Goal: Task Accomplishment & Management: Manage account settings

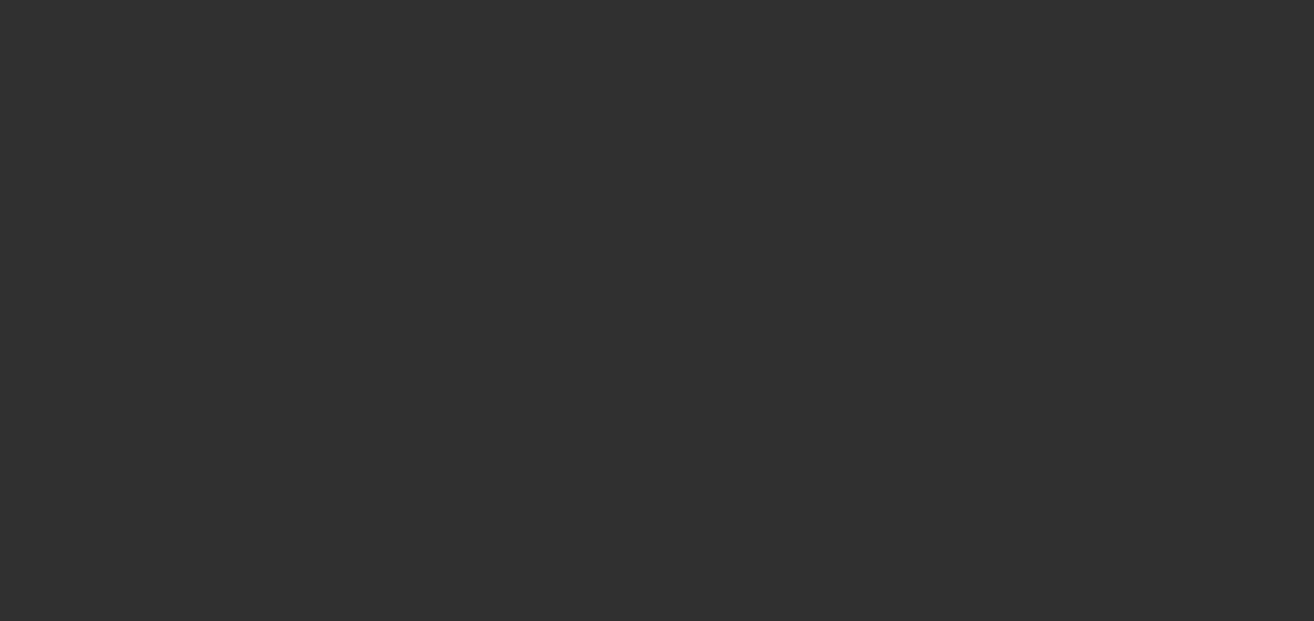
click at [1138, 527] on div at bounding box center [657, 310] width 1314 height 621
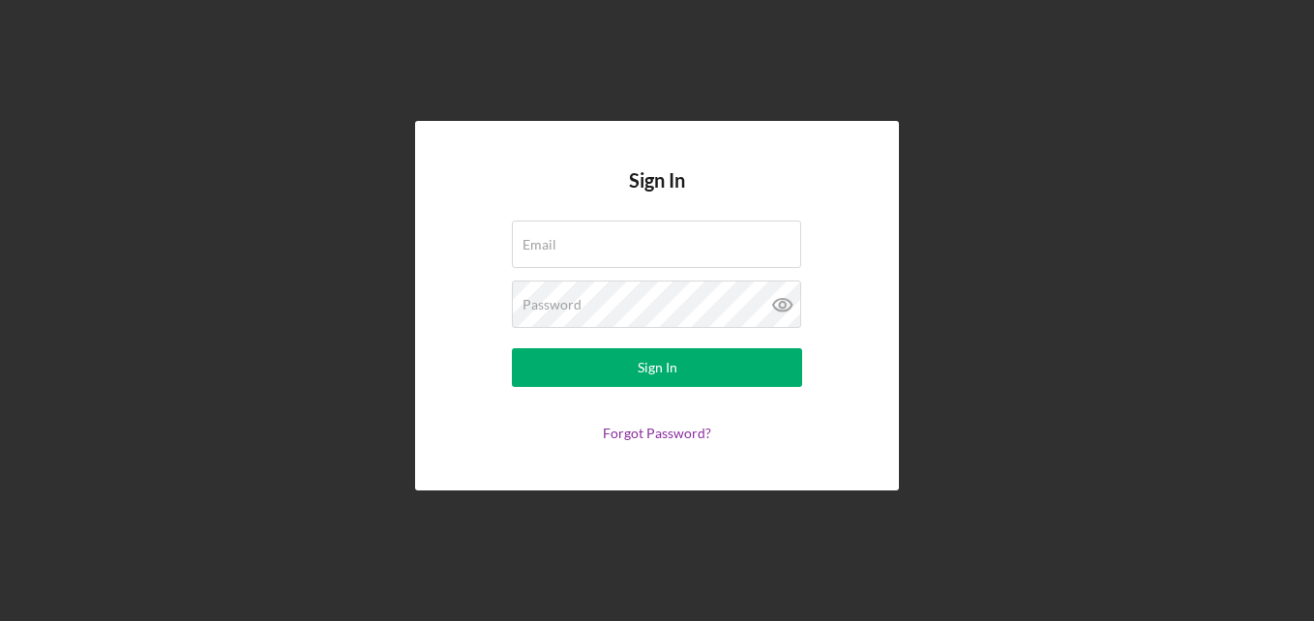
type input "N/A"
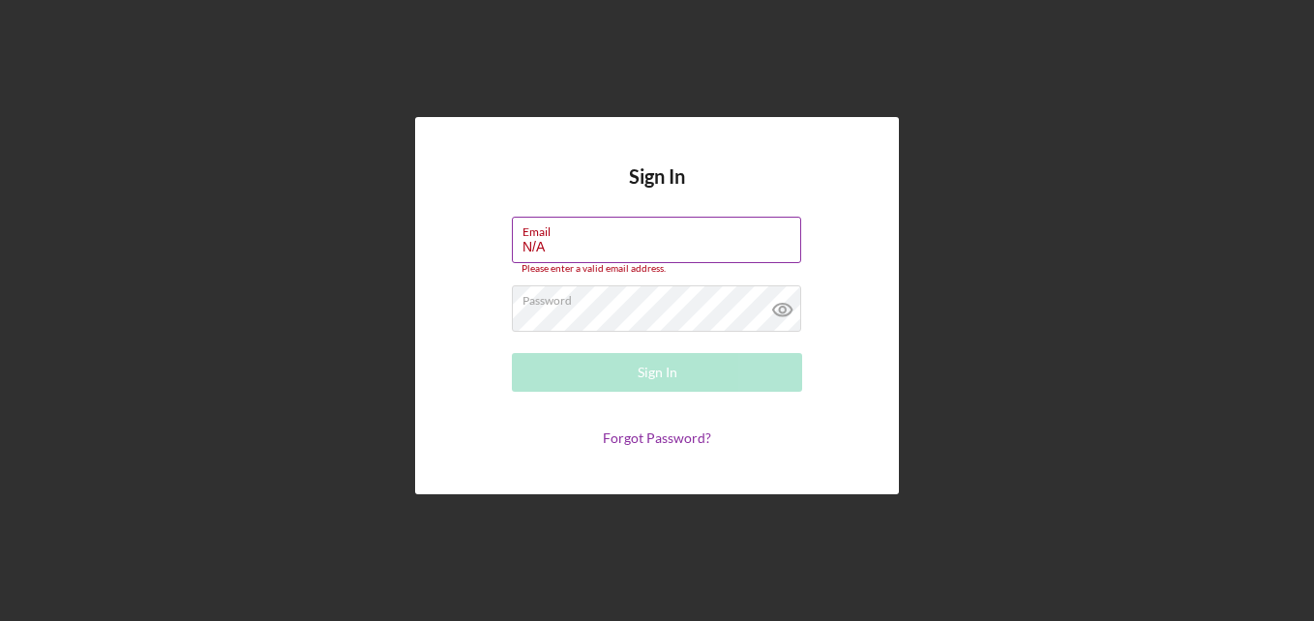
click at [634, 270] on div "Please enter a valid email address." at bounding box center [657, 269] width 290 height 12
click at [629, 264] on div "Please enter a valid email address." at bounding box center [657, 269] width 290 height 12
click at [609, 254] on input "N/A" at bounding box center [656, 240] width 289 height 46
type input "N"
type input "J"
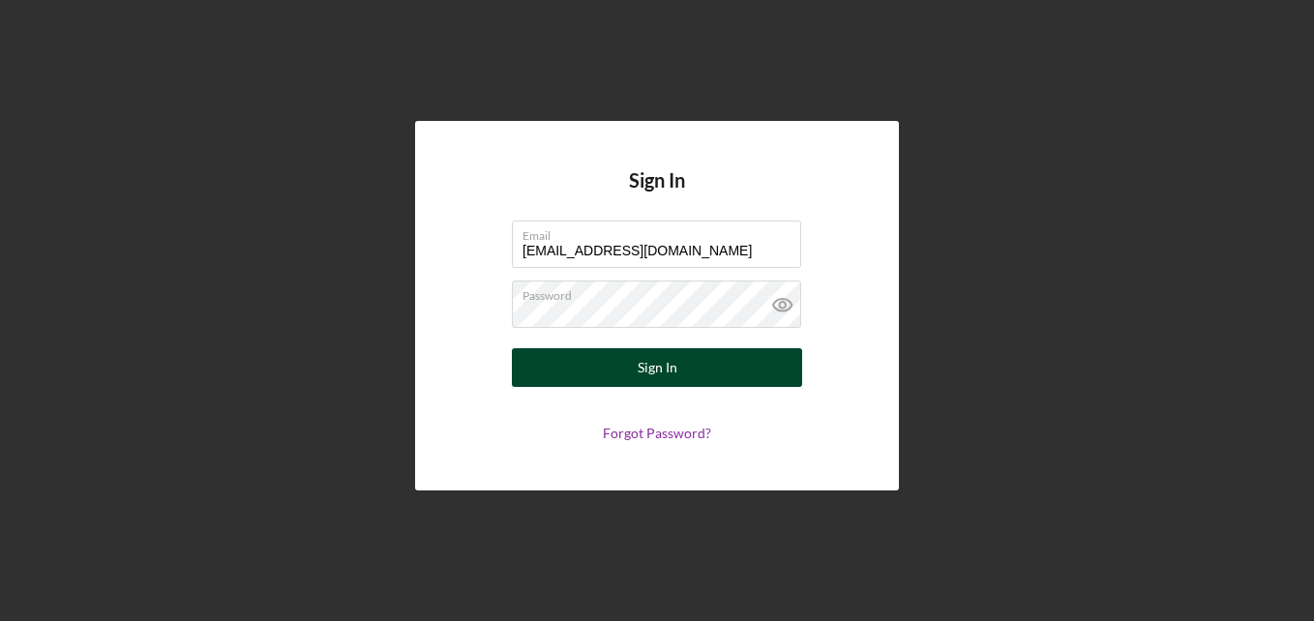
click at [626, 368] on button "Sign In" at bounding box center [657, 367] width 290 height 39
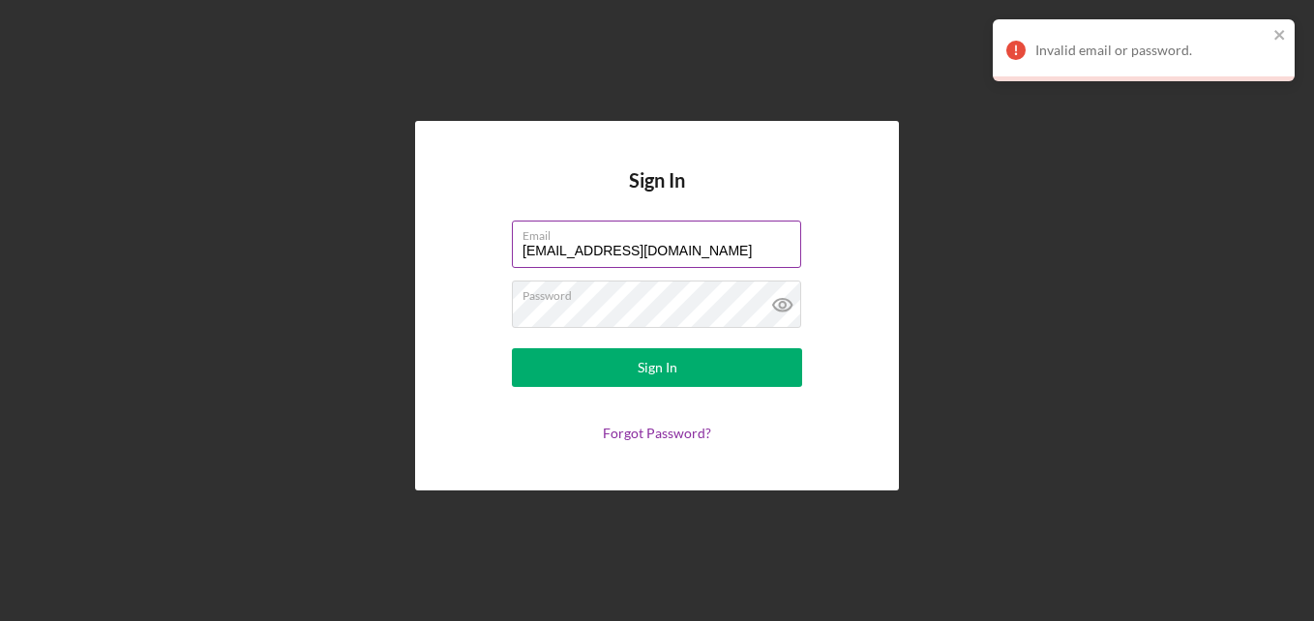
click at [605, 244] on input "[EMAIL_ADDRESS][DOMAIN_NAME]" at bounding box center [656, 244] width 289 height 46
type input "[EMAIL_ADDRESS][DOMAIN_NAME]"
click at [512, 348] on button "Sign In" at bounding box center [657, 367] width 290 height 39
